Goal: Check status: Check status

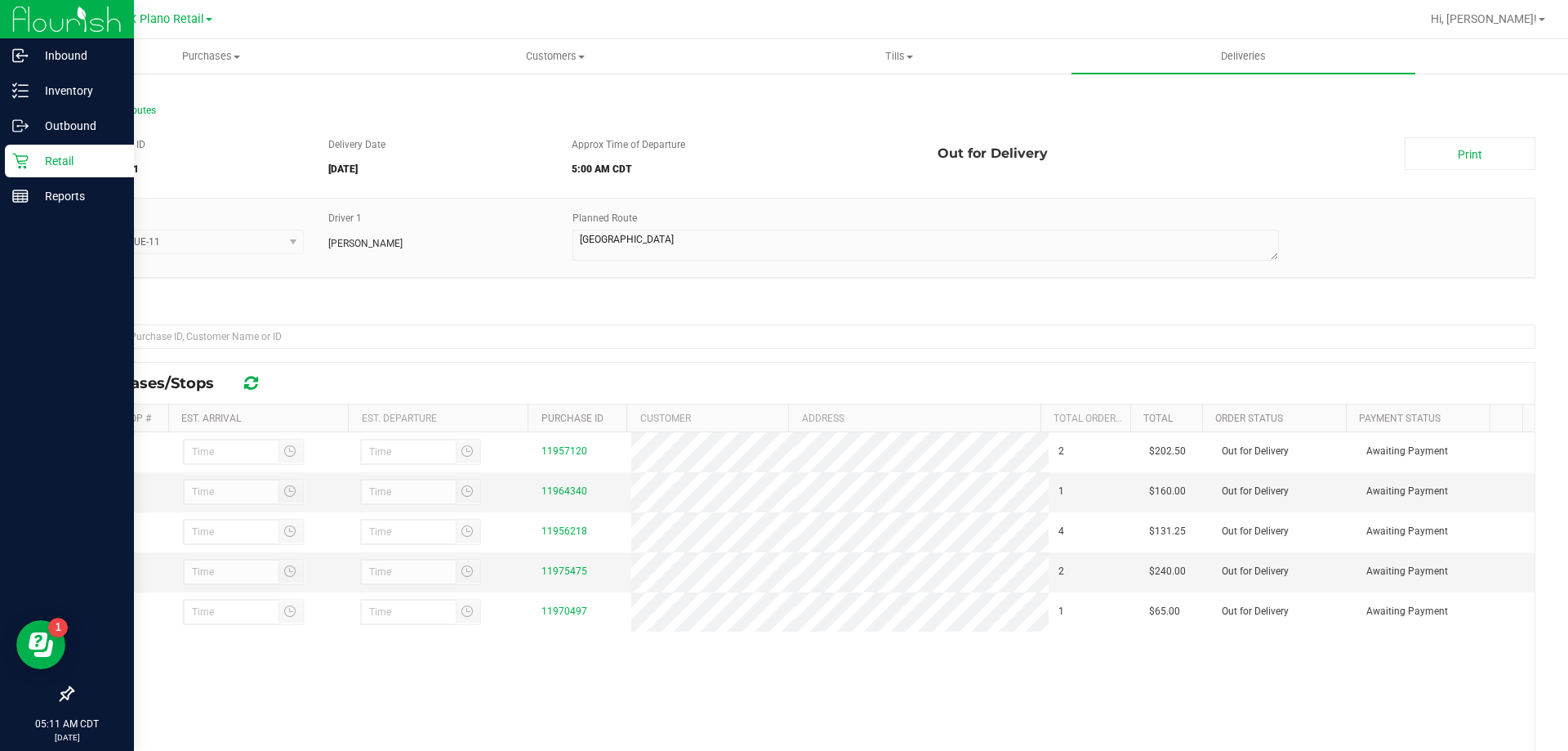
click at [16, 171] on div "Retail" at bounding box center [70, 160] width 129 height 32
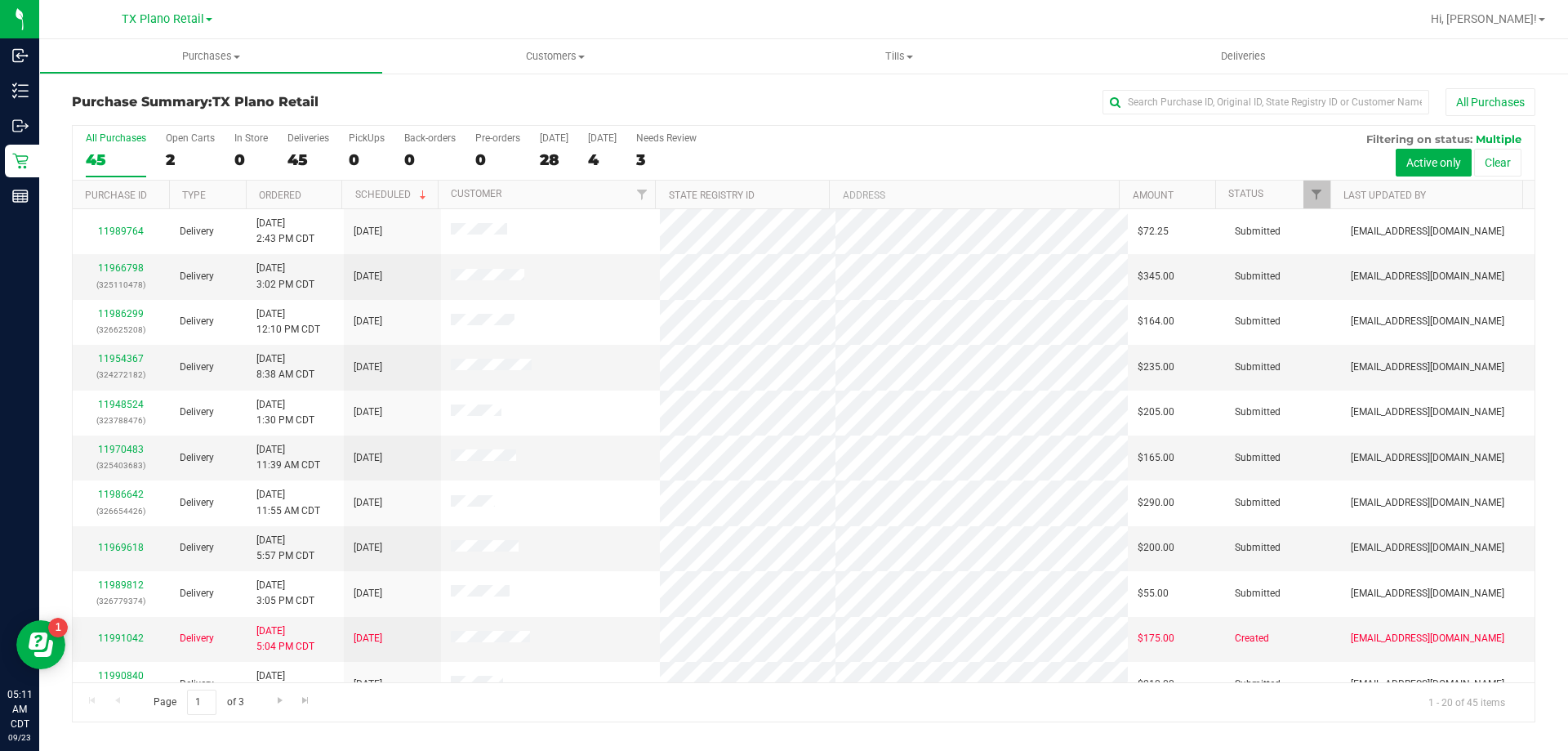
click at [203, 19] on link "TX Plano Retail" at bounding box center [167, 19] width 90 height 16
click at [165, 66] on link "TX Austin [GEOGRAPHIC_DATA]" at bounding box center [166, 57] width 238 height 22
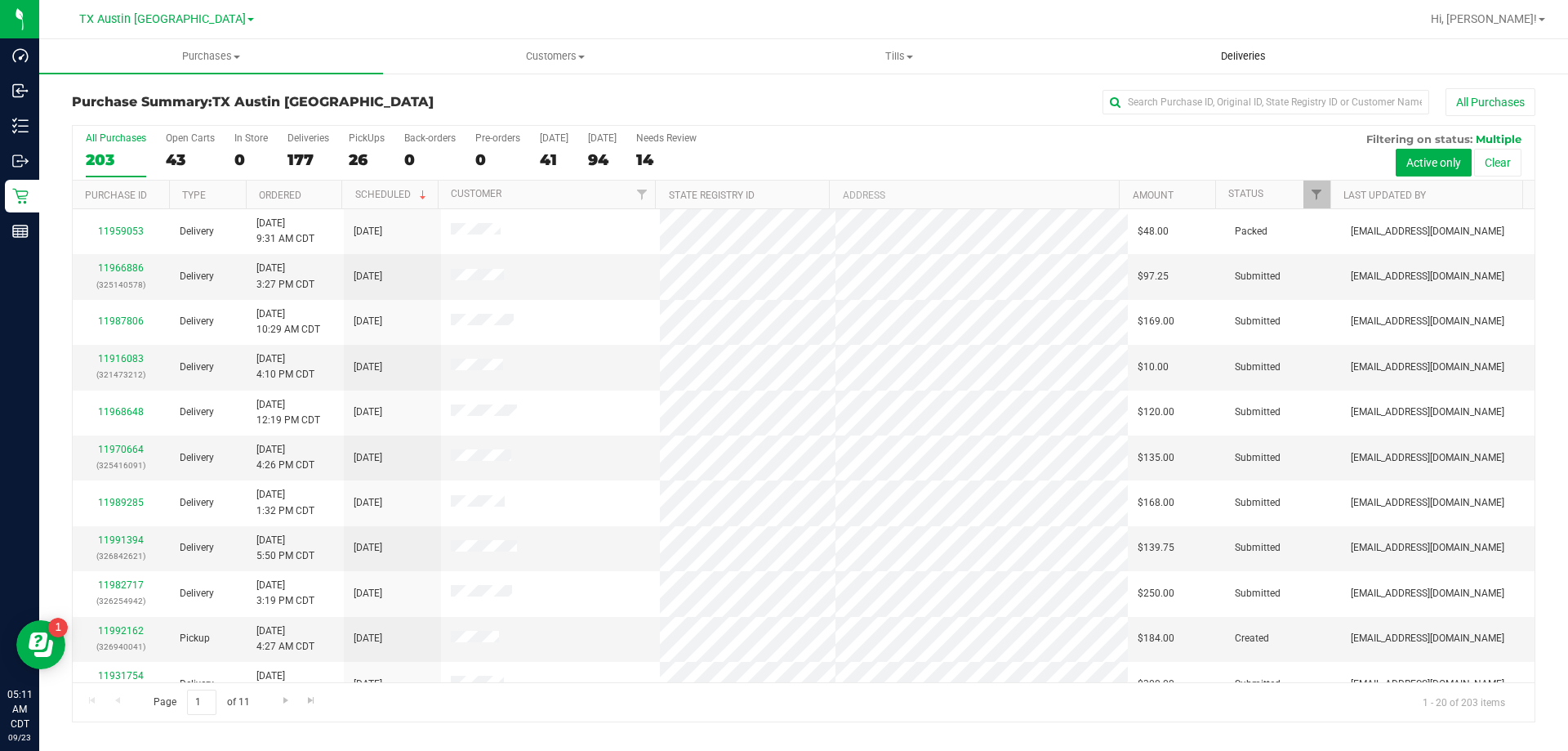
click at [1237, 52] on span "Deliveries" at bounding box center [1243, 56] width 89 height 15
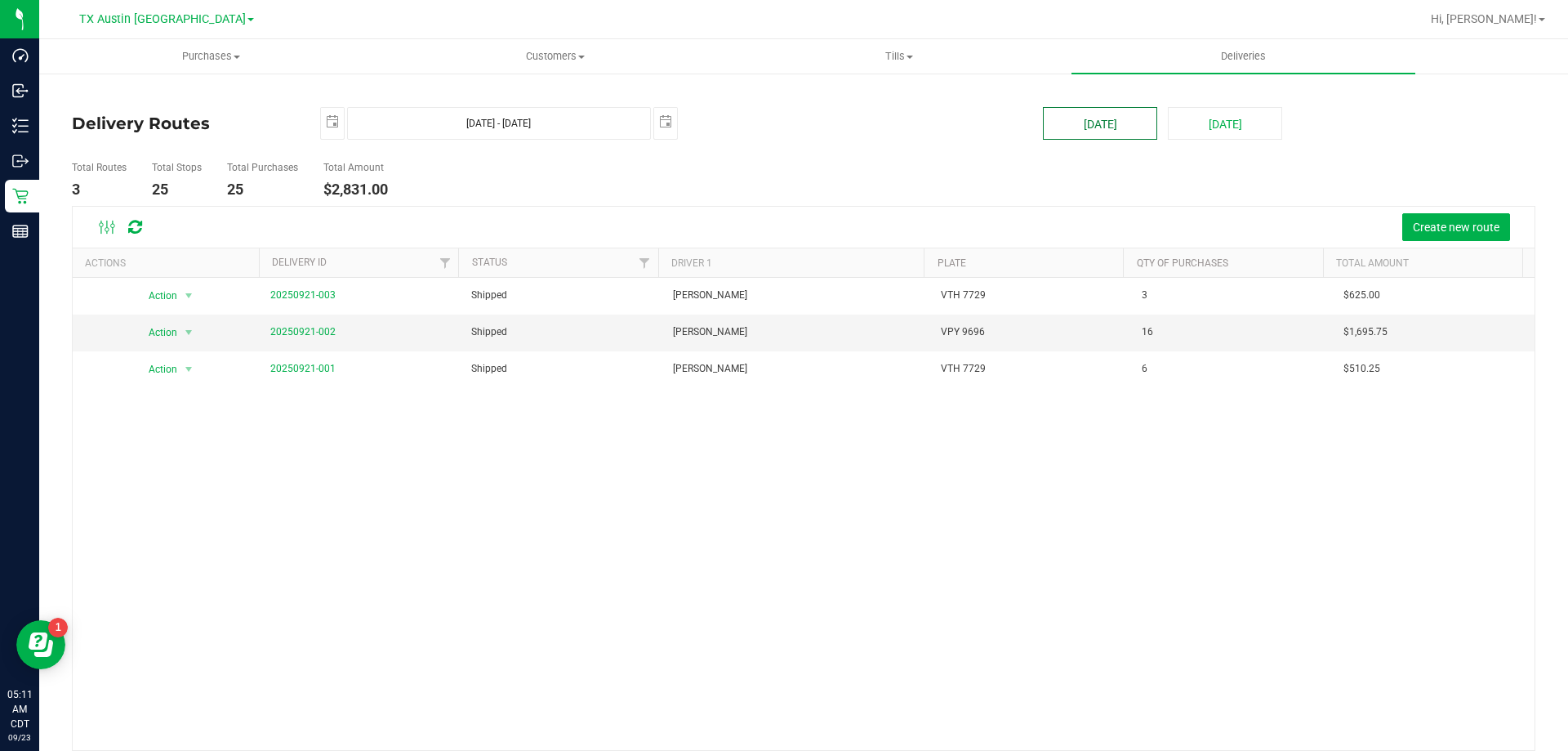
click at [1105, 130] on button "[DATE]" at bounding box center [1100, 123] width 115 height 32
type input "[DATE] - [DATE]"
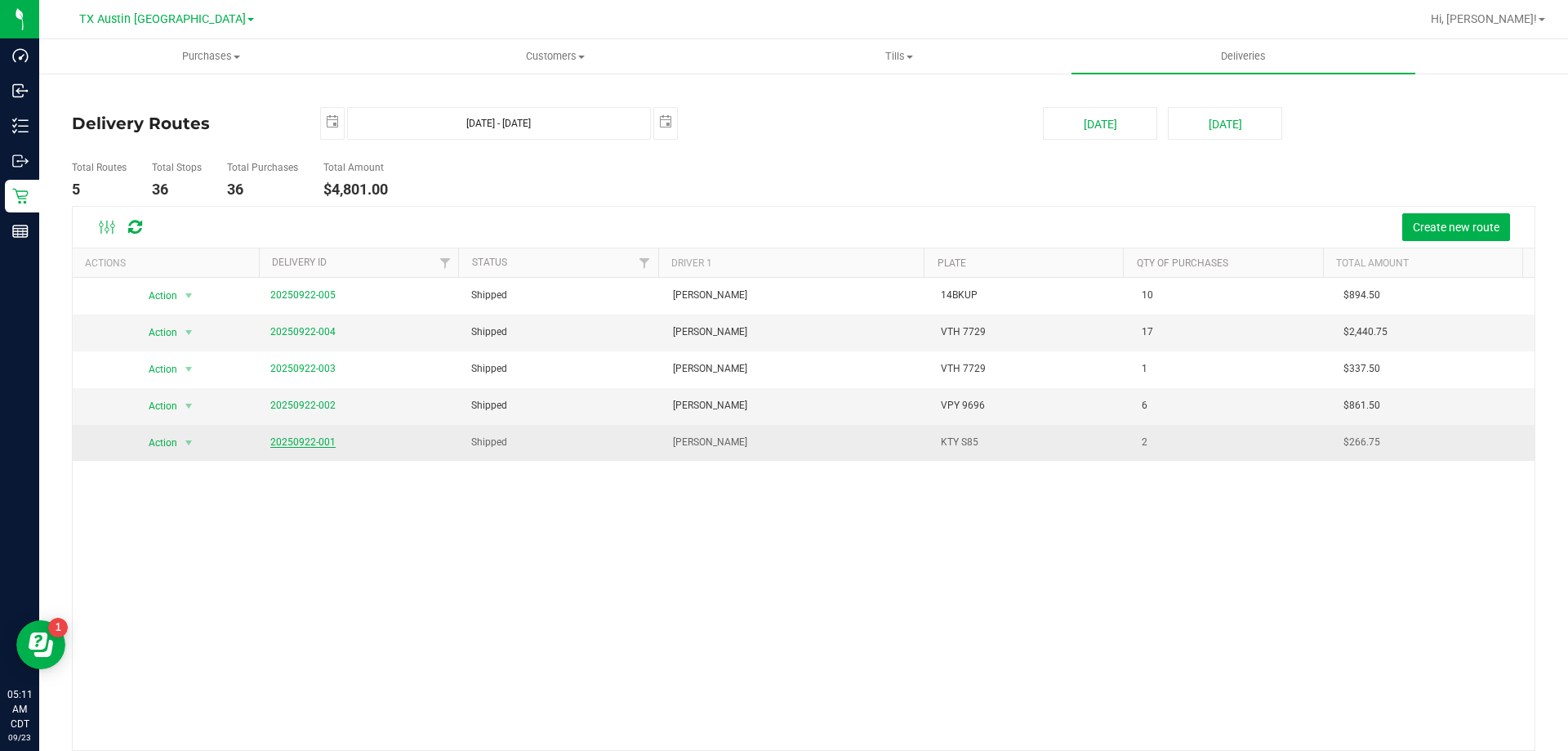
click at [281, 446] on link "20250922-001" at bounding box center [303, 442] width 66 height 12
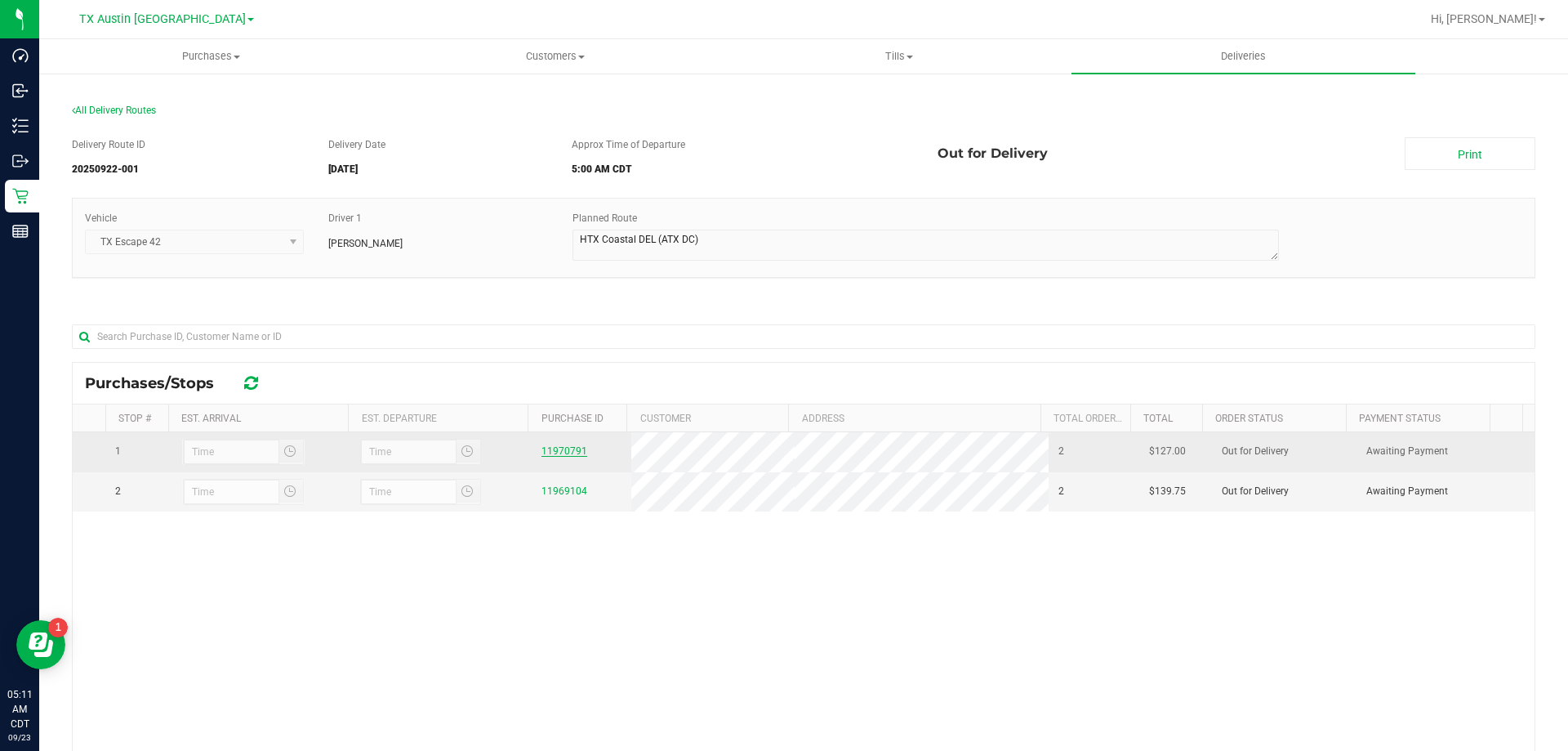
click at [552, 452] on link "11970791" at bounding box center [564, 451] width 46 height 12
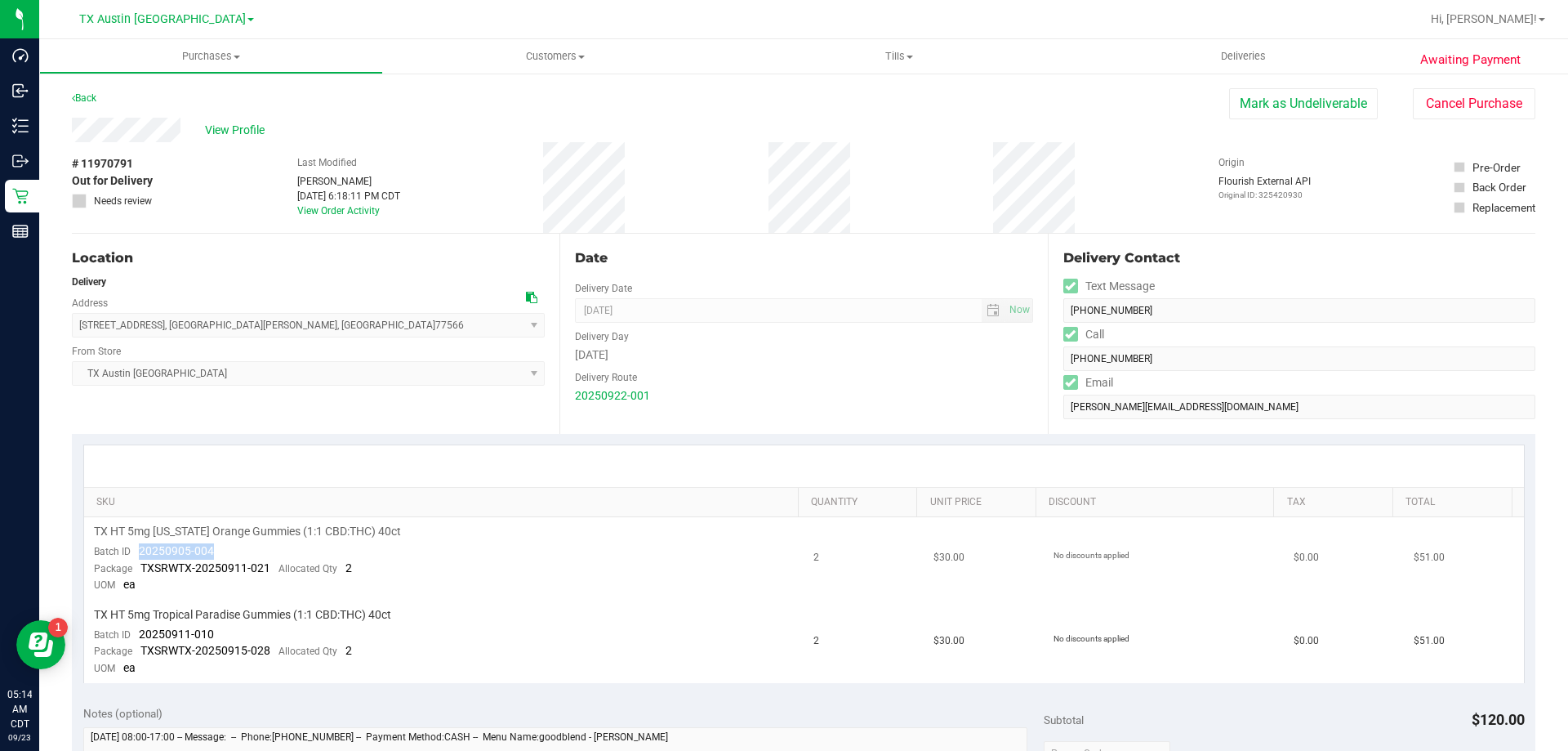
drag, startPoint x: 224, startPoint y: 550, endPoint x: 139, endPoint y: 559, distance: 85.5
click at [139, 559] on td "TX HT 5mg [US_STATE] Orange Gummies (1:1 CBD:THC) 40ct Batch ID 20250905-004 Pa…" at bounding box center [444, 558] width 721 height 83
copy span "20250905-004"
drag, startPoint x: 225, startPoint y: 636, endPoint x: 139, endPoint y: 636, distance: 86.0
click at [139, 636] on td "TX HT 5mg Tropical Paradise Gummies (1:1 CBD:THC) 40ct Batch ID 20250911-010 Pa…" at bounding box center [444, 641] width 721 height 82
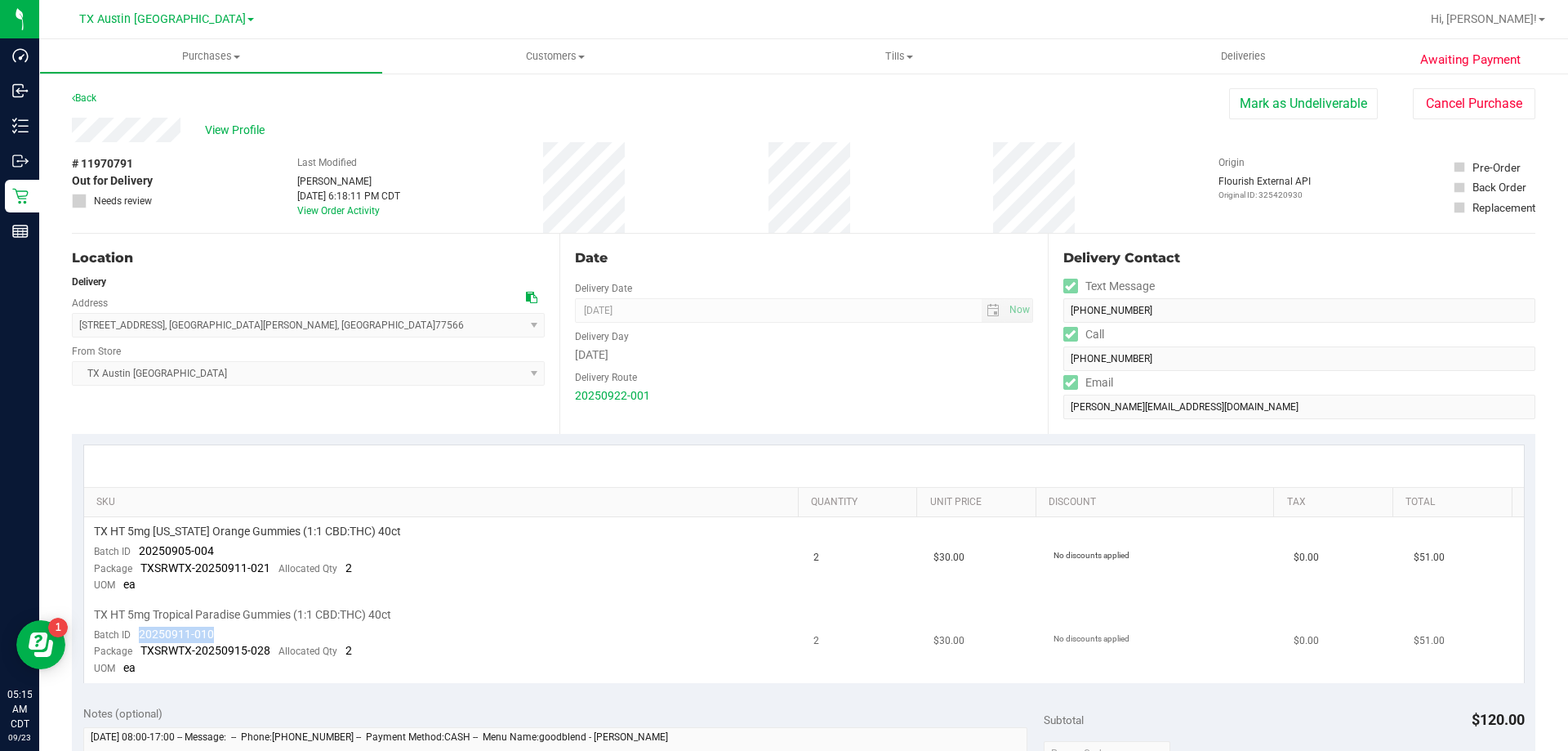
copy span "20250911-010"
click at [95, 102] on link "Back" at bounding box center [83, 98] width 25 height 12
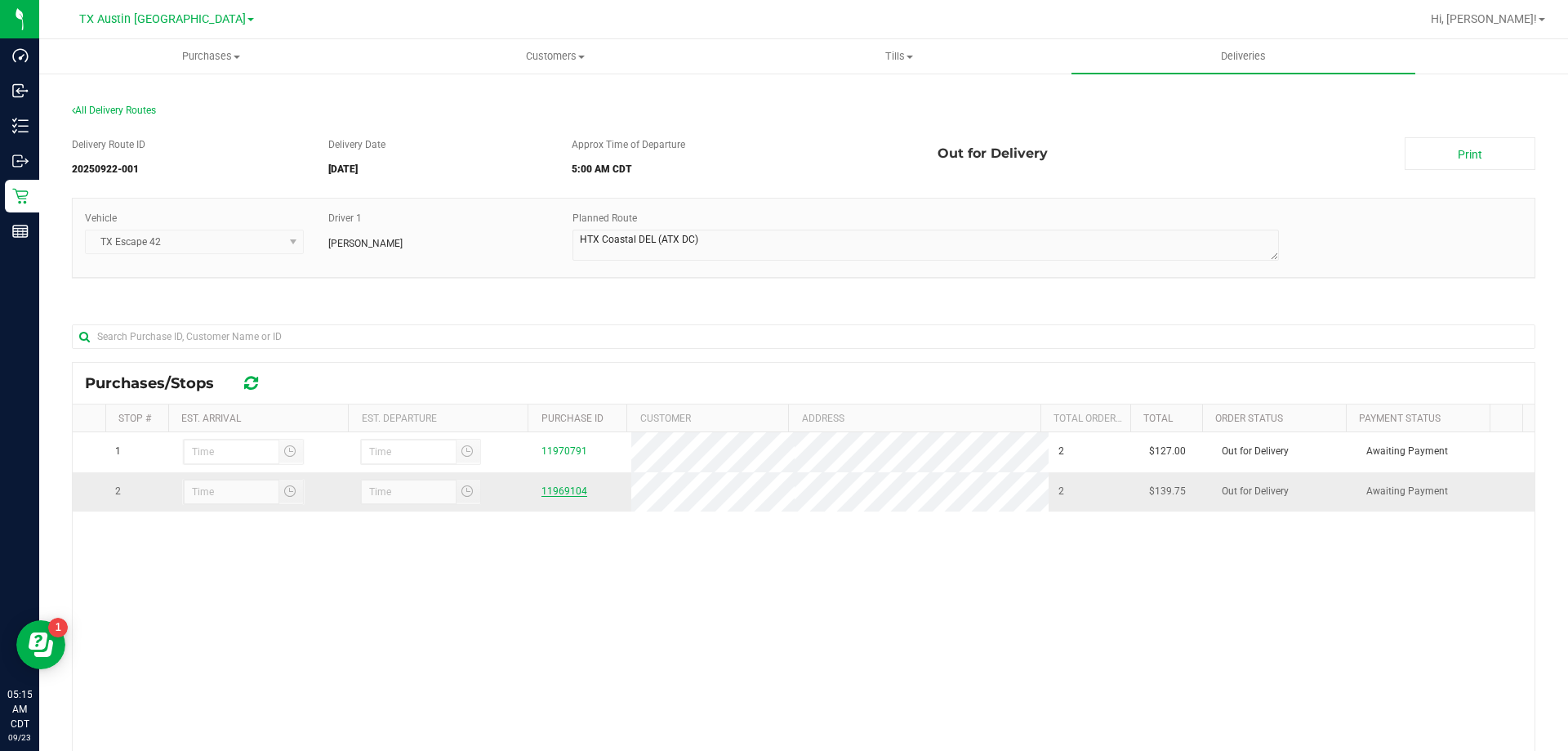
click at [554, 495] on link "11969104" at bounding box center [564, 491] width 46 height 12
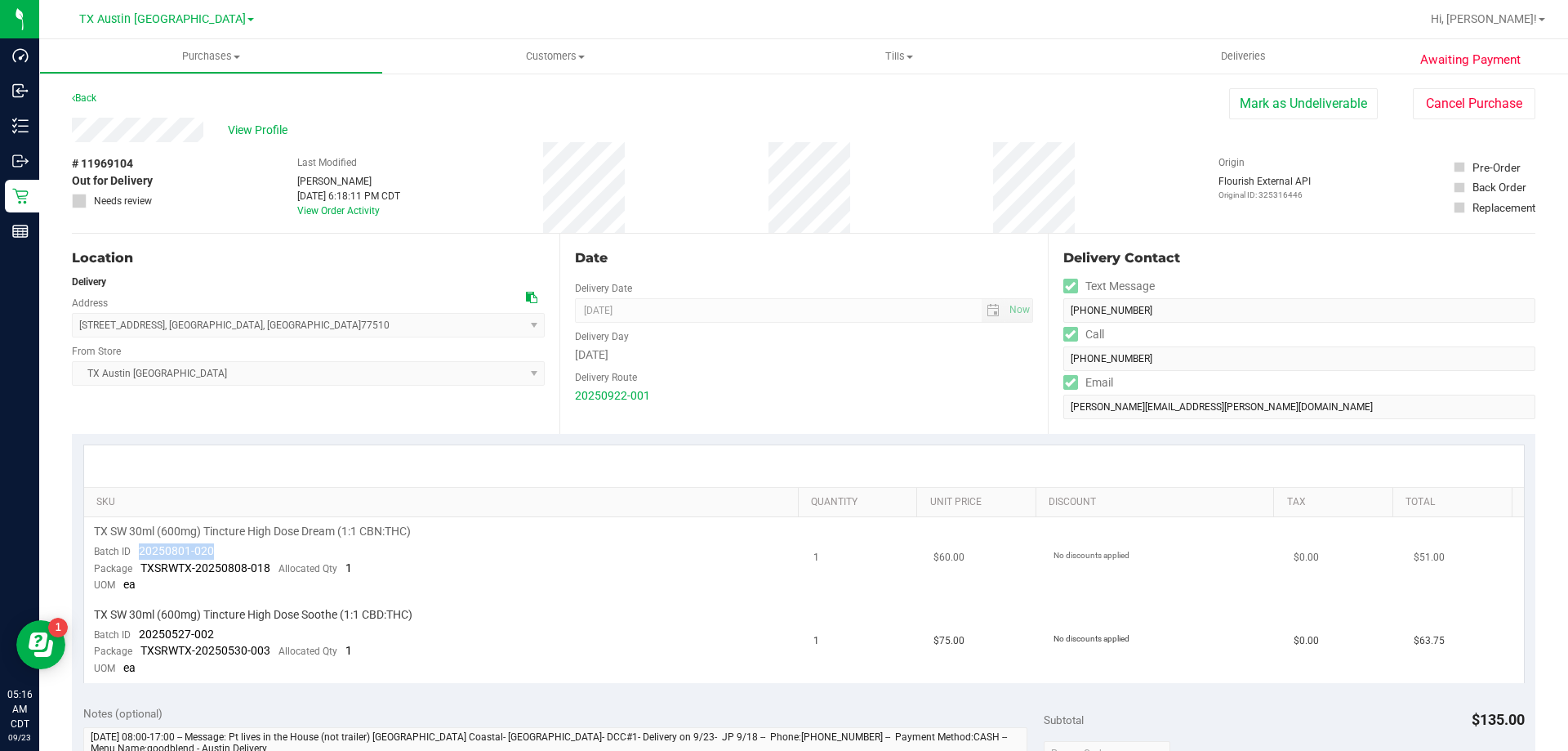
drag, startPoint x: 225, startPoint y: 546, endPoint x: 141, endPoint y: 547, distance: 84.0
click at [141, 547] on td "TX SW 30ml (600mg) Tincture High Dose Dream (1:1 CBN:THC) Batch ID 20250801-020…" at bounding box center [444, 558] width 721 height 83
copy span "20250801-020"
drag, startPoint x: 223, startPoint y: 633, endPoint x: 141, endPoint y: 640, distance: 82.3
click at [141, 640] on td "TX SW 30ml (600mg) Tincture High Dose Soothe (1:1 CBD:THC) Batch ID 20250527-00…" at bounding box center [444, 641] width 721 height 82
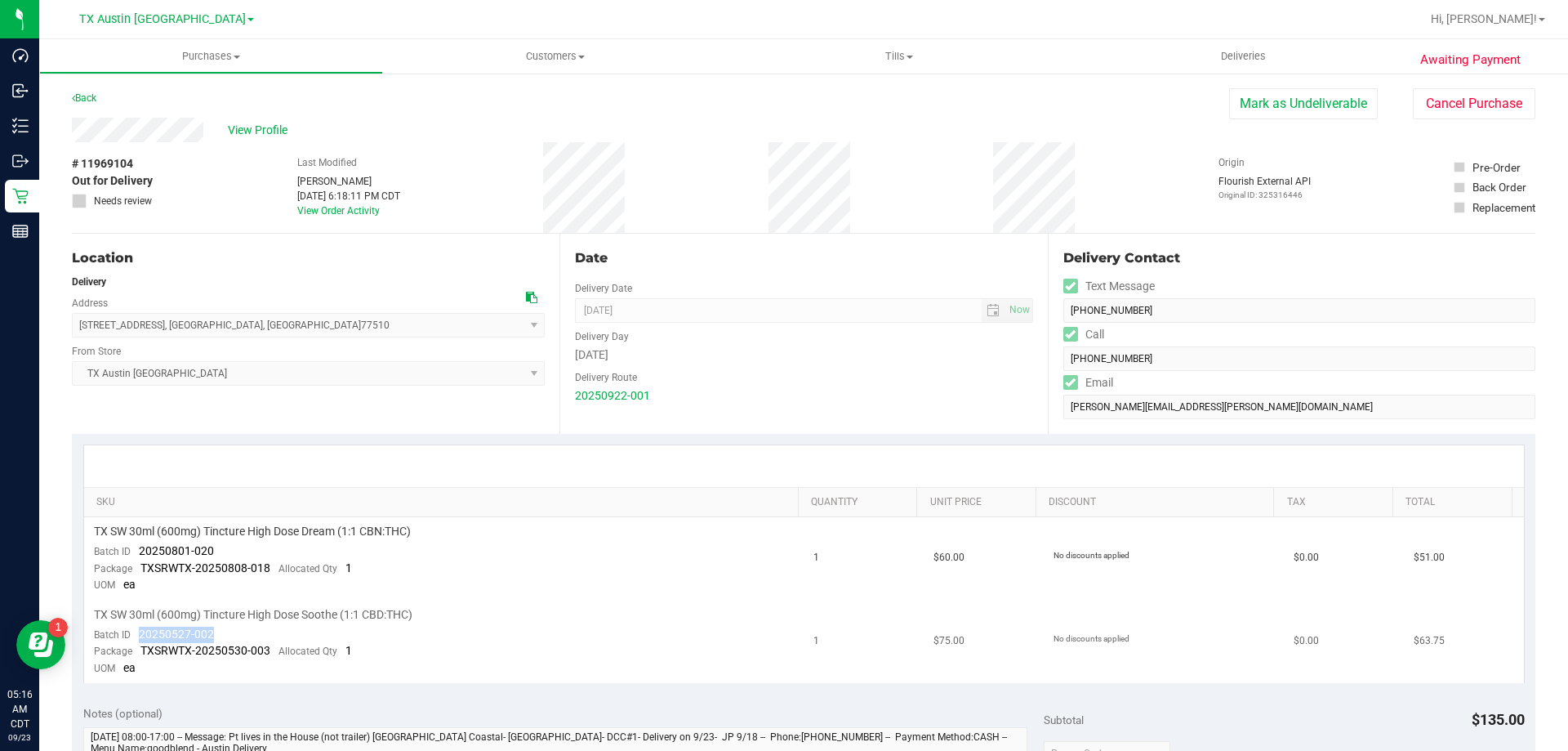
copy span "20250527-002"
click at [92, 96] on link "Back" at bounding box center [83, 98] width 25 height 12
